Goal: Entertainment & Leisure: Consume media (video, audio)

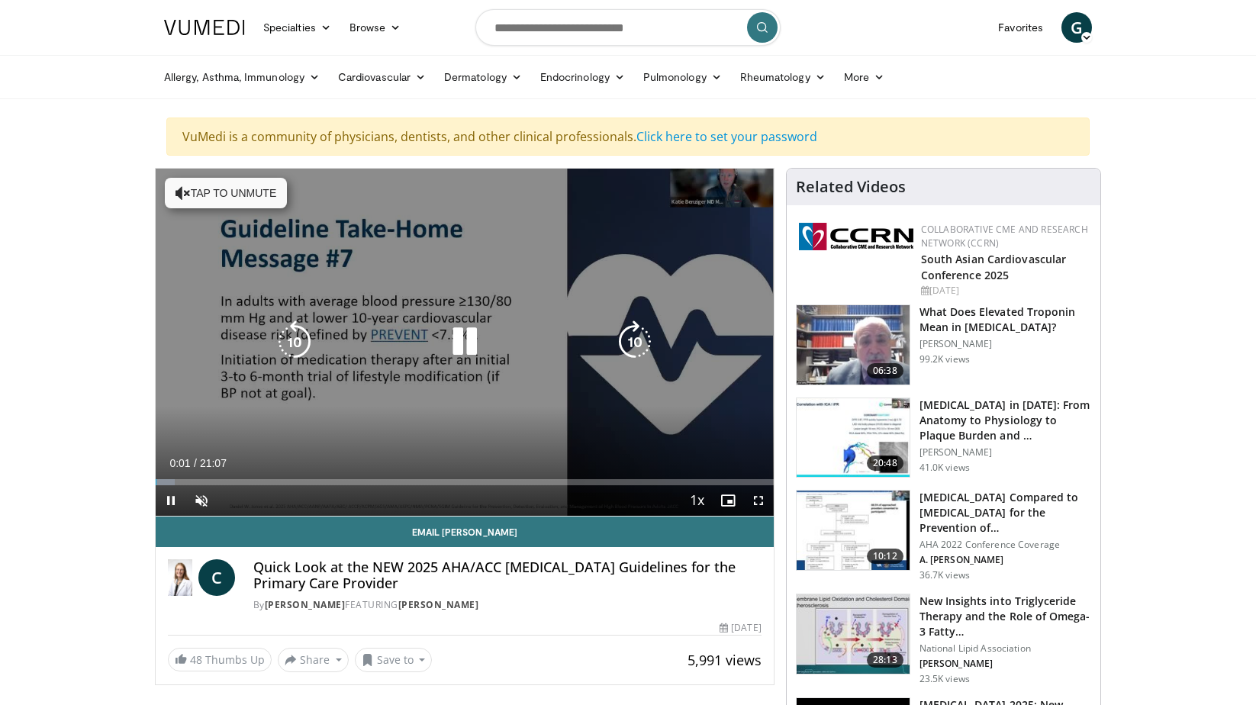
click at [458, 341] on icon "Video Player" at bounding box center [464, 341] width 43 height 43
click at [459, 342] on icon "Video Player" at bounding box center [464, 341] width 43 height 43
click at [185, 198] on icon "Video Player" at bounding box center [182, 192] width 15 height 15
click at [459, 333] on icon "Video Player" at bounding box center [464, 341] width 43 height 43
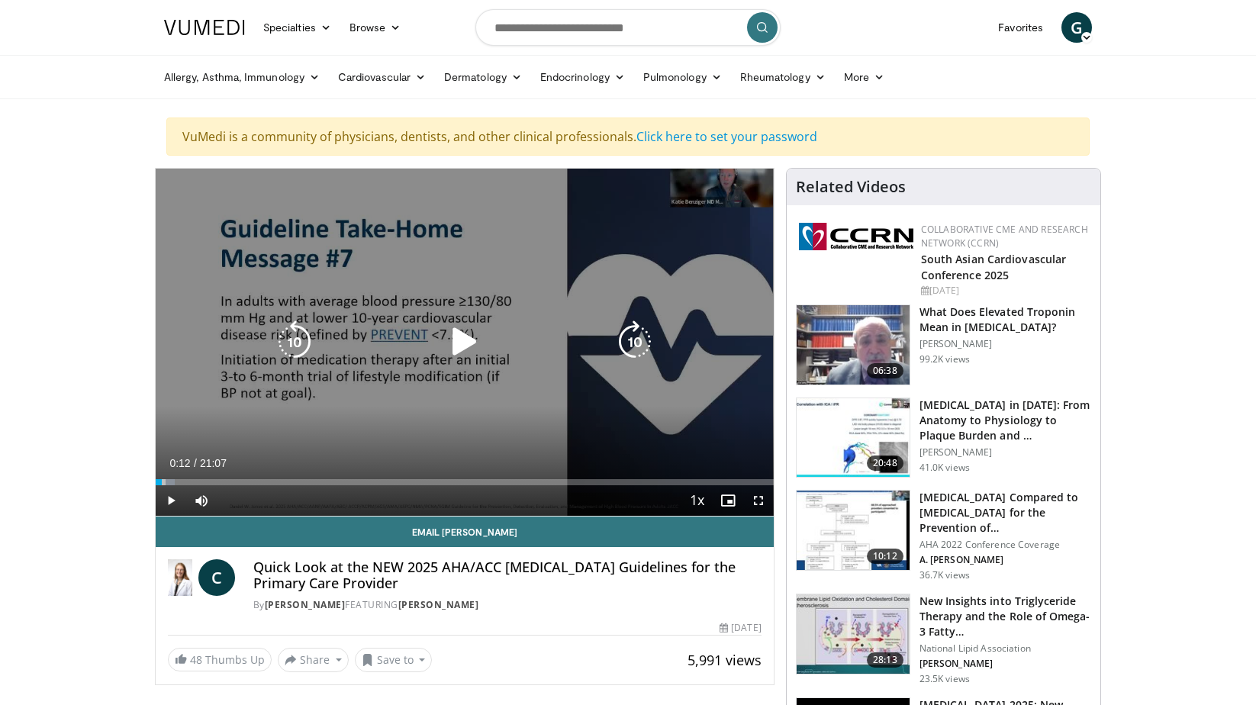
drag, startPoint x: 173, startPoint y: 481, endPoint x: 162, endPoint y: 474, distance: 12.7
click at [162, 474] on div "Loaded : 3.13% 00:19 00:10" at bounding box center [465, 478] width 618 height 14
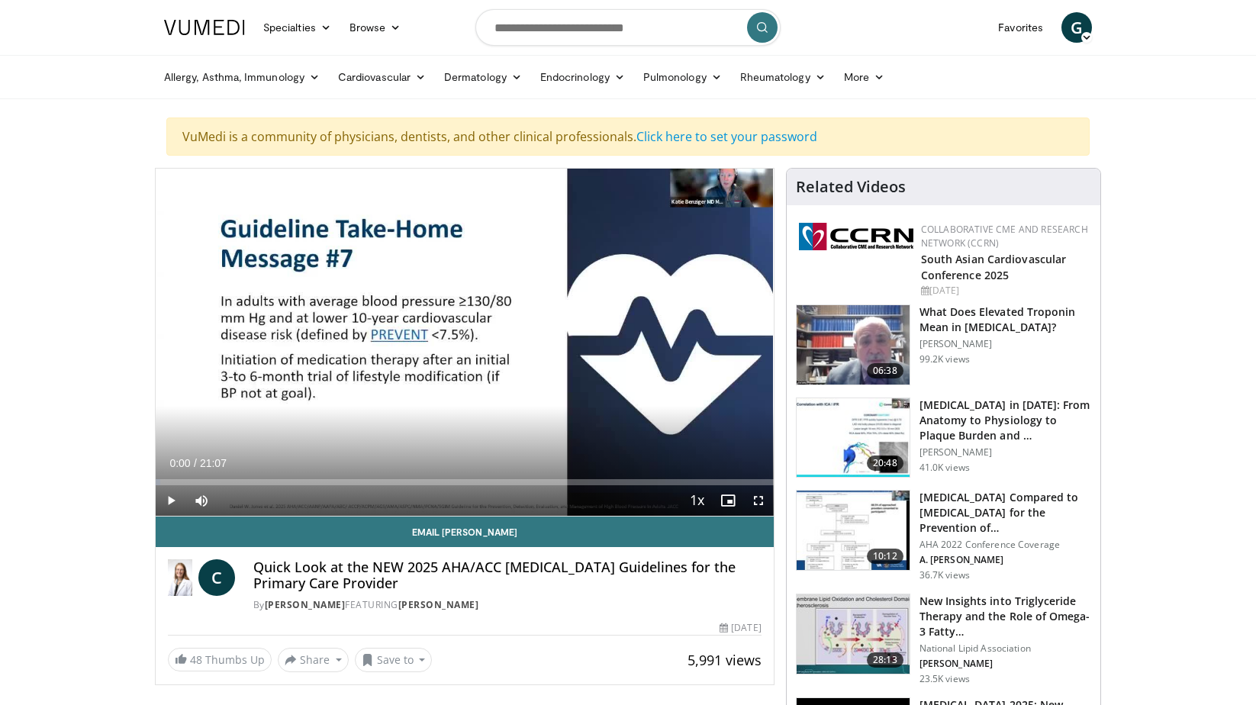
drag, startPoint x: 162, startPoint y: 474, endPoint x: 137, endPoint y: 475, distance: 25.9
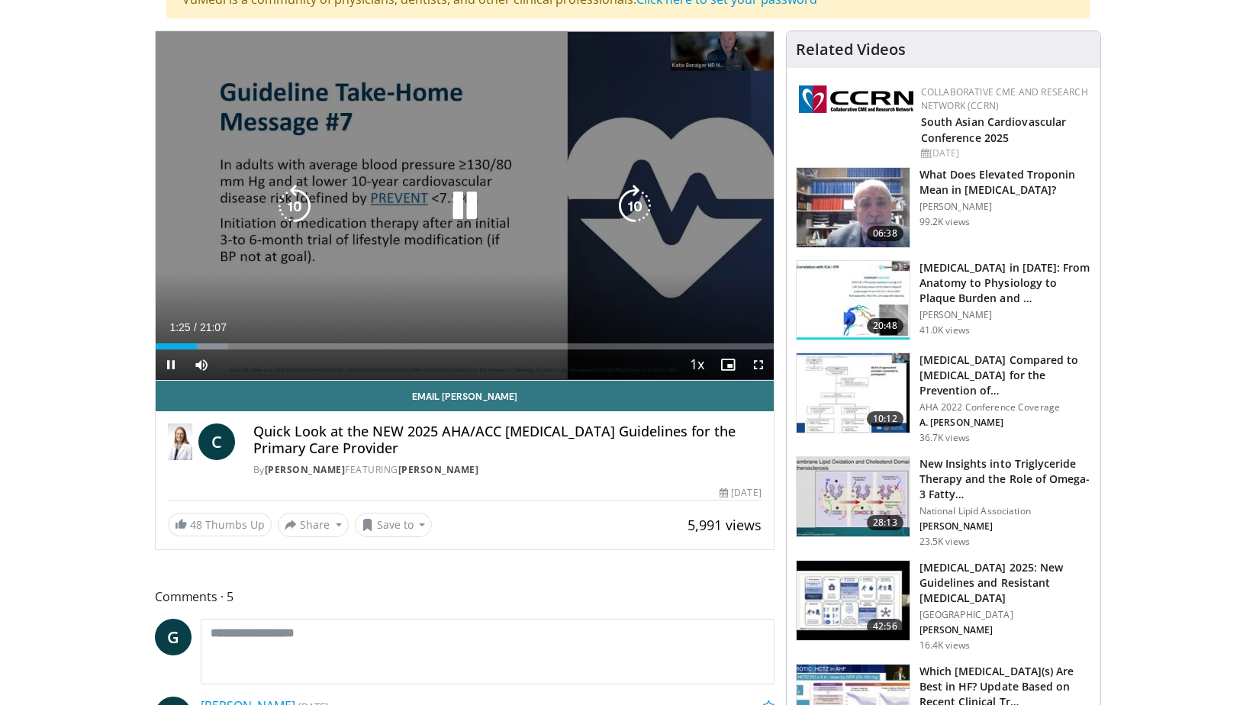
scroll to position [76, 0]
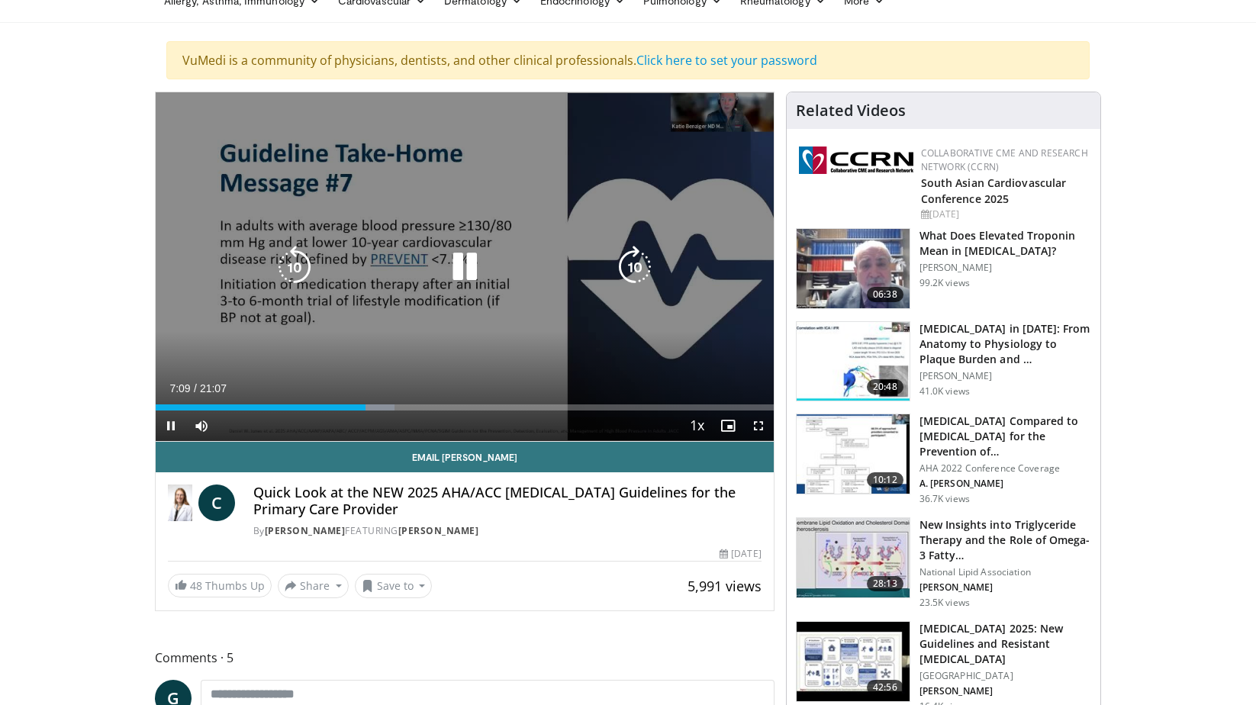
click at [458, 257] on icon "Video Player" at bounding box center [464, 267] width 43 height 43
click at [462, 259] on icon "Video Player" at bounding box center [464, 267] width 43 height 43
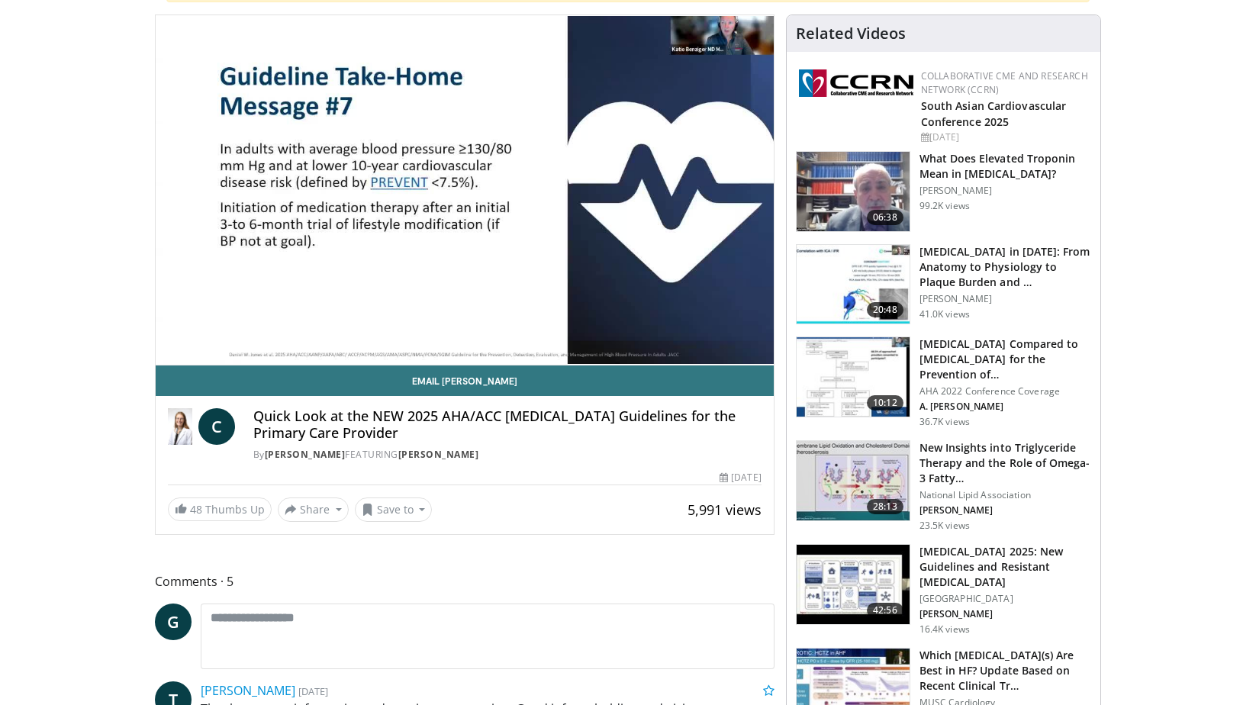
scroll to position [153, 0]
click at [176, 426] on img at bounding box center [180, 427] width 24 height 37
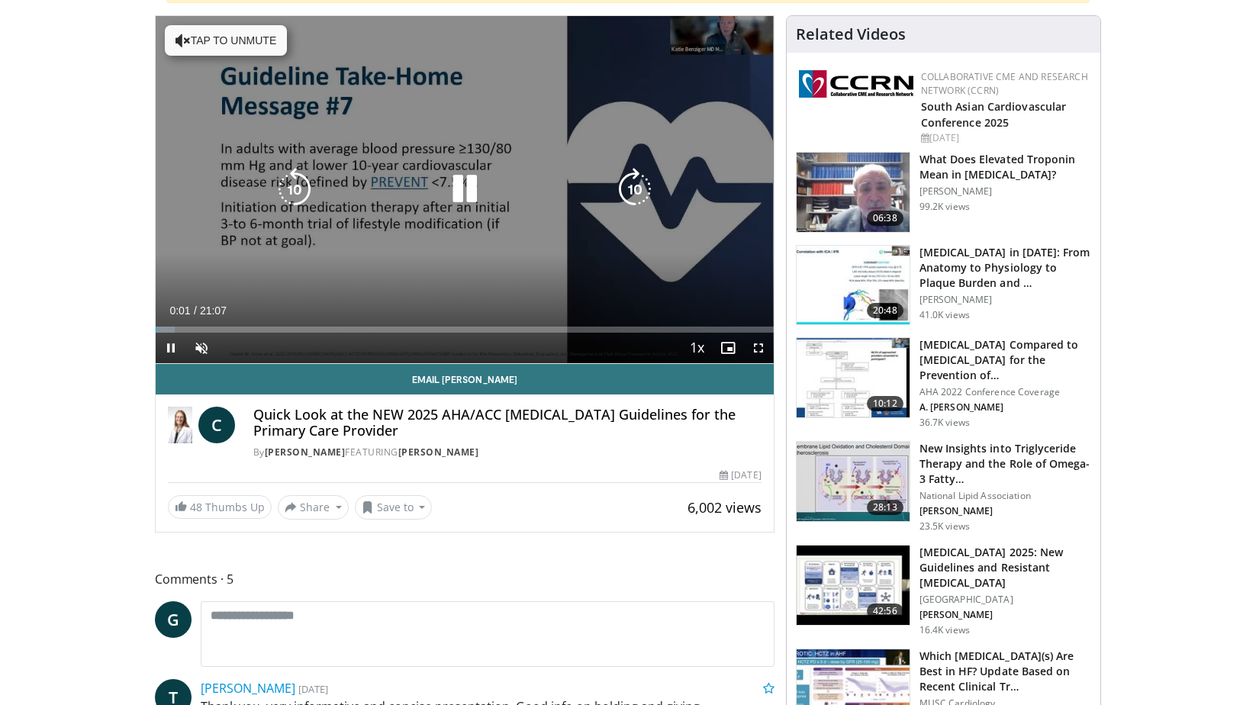
click at [468, 193] on icon "Video Player" at bounding box center [464, 189] width 43 height 43
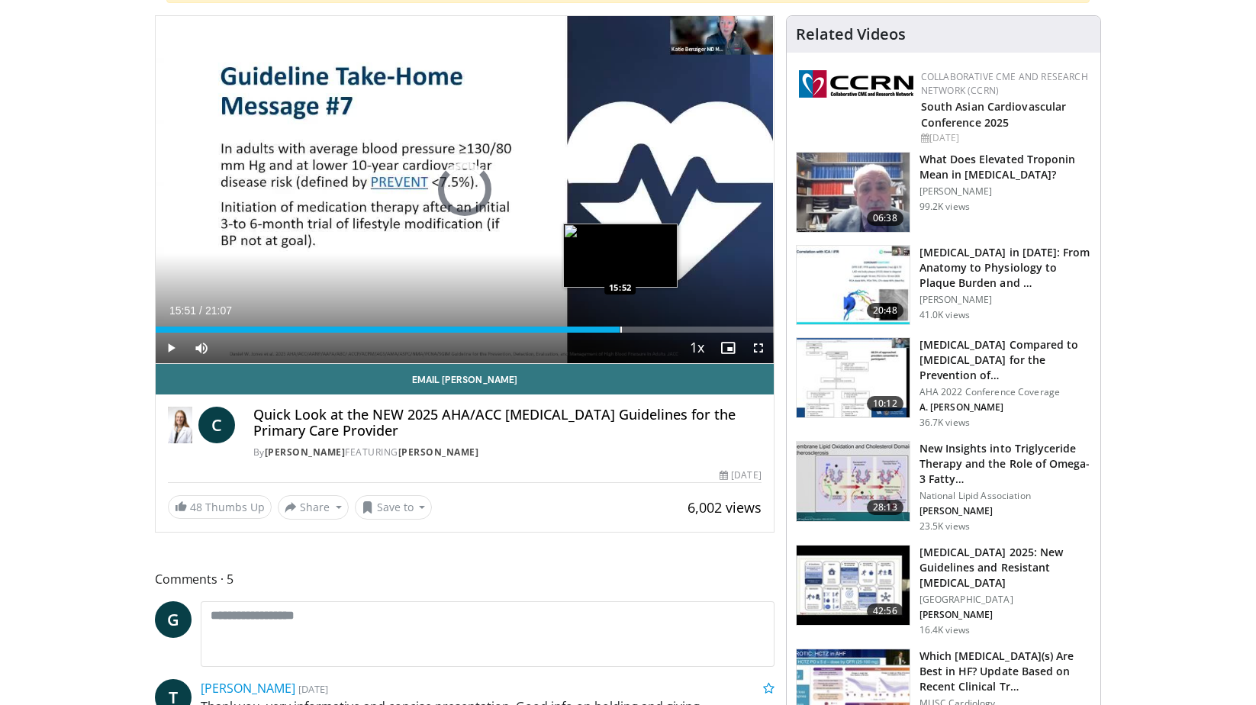
drag, startPoint x: 175, startPoint y: 331, endPoint x: 620, endPoint y: 329, distance: 445.5
click at [620, 329] on div "Progress Bar" at bounding box center [621, 329] width 2 height 6
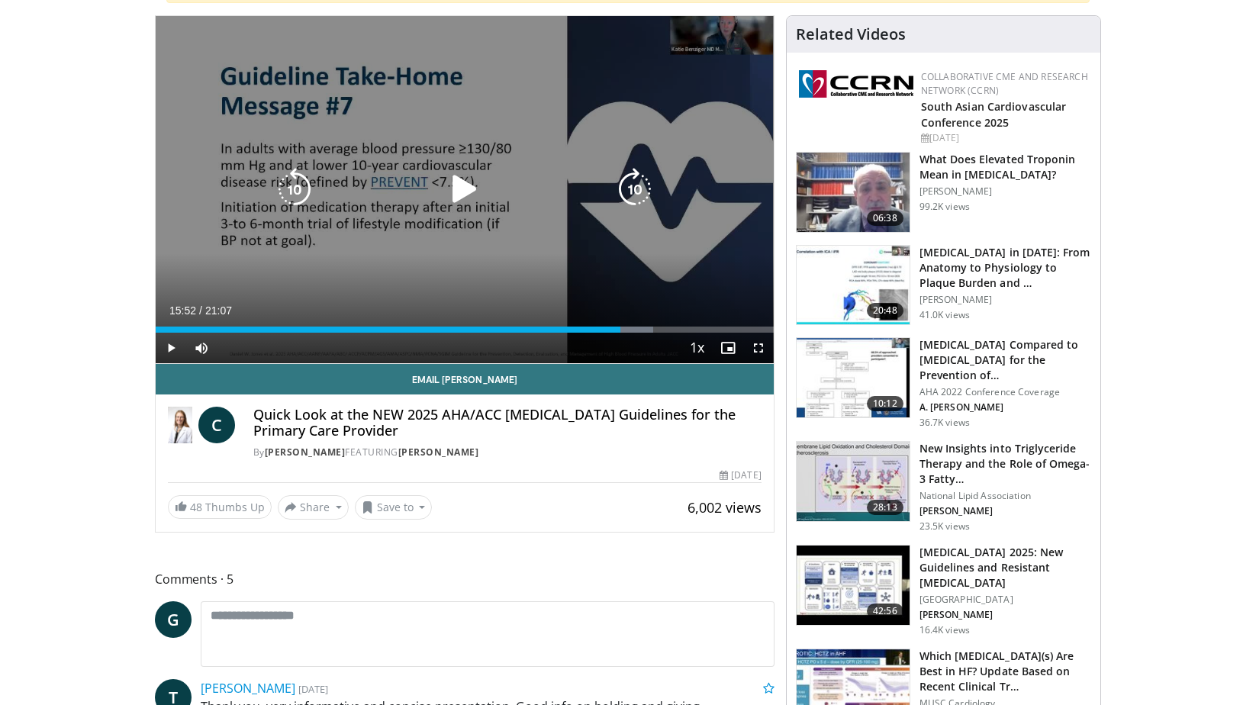
click at [455, 193] on icon "Video Player" at bounding box center [464, 189] width 43 height 43
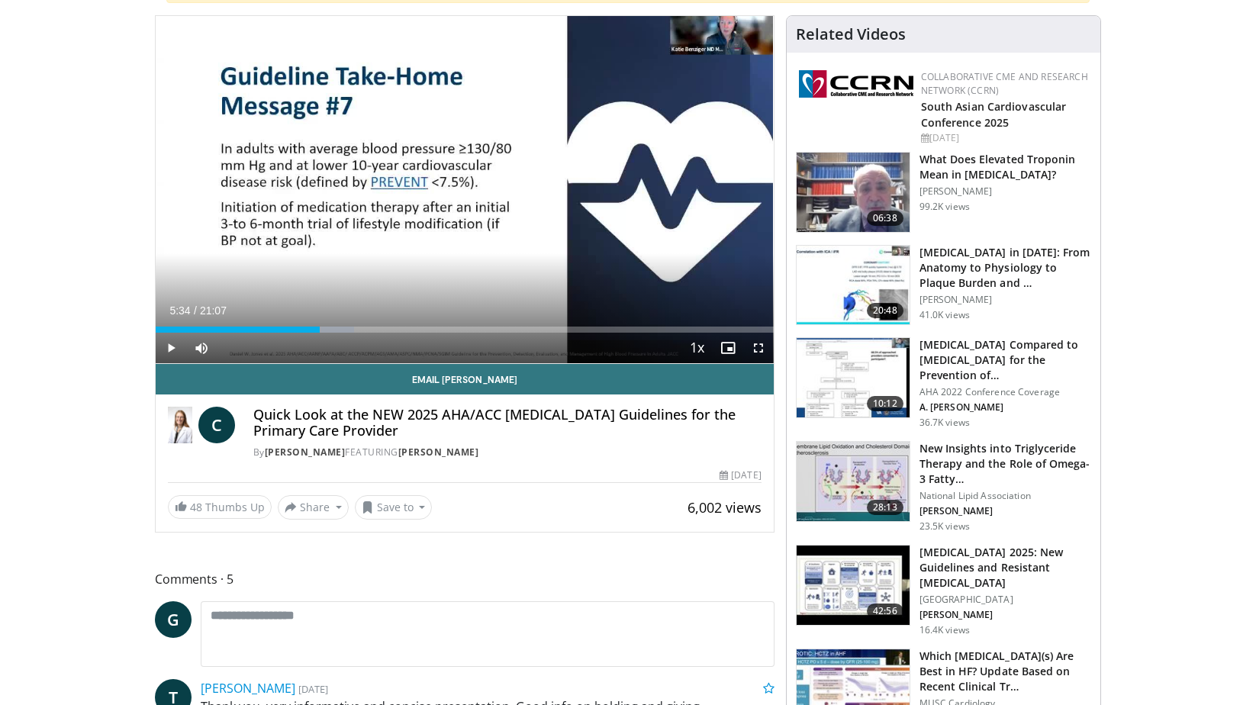
drag, startPoint x: 611, startPoint y: 322, endPoint x: 319, endPoint y: 327, distance: 292.2
click at [319, 327] on div "Loaded : 32.09% 05:36 05:34" at bounding box center [465, 325] width 618 height 14
drag, startPoint x: 316, startPoint y: 329, endPoint x: 290, endPoint y: 333, distance: 26.3
click at [290, 333] on div "Current Time 4:35 / Duration 21:07 Play Skip Backward Skip Forward Mute 96% Loa…" at bounding box center [465, 348] width 618 height 31
